Goal: Task Accomplishment & Management: Manage account settings

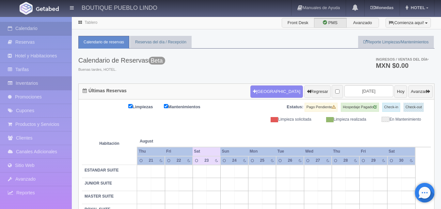
click at [49, 85] on link "Inventarios" at bounding box center [36, 83] width 72 height 13
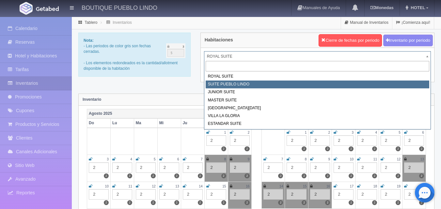
select select "615"
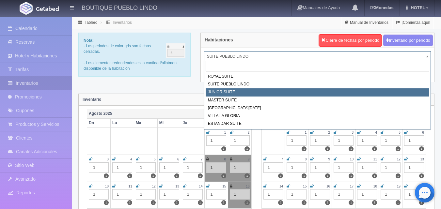
select select "616"
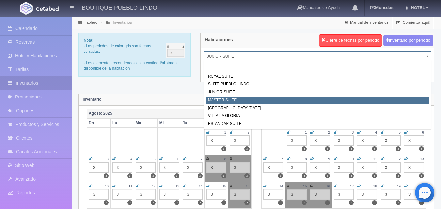
select select "617"
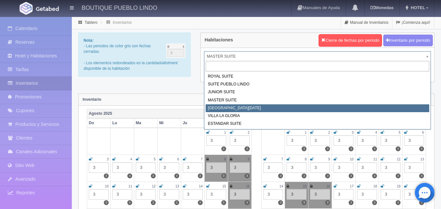
select select "618"
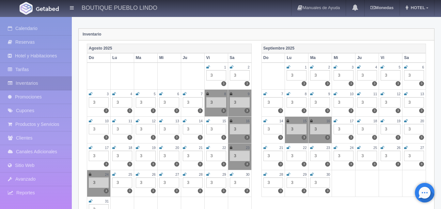
scroll to position [98, 0]
